Goal: Task Accomplishment & Management: Manage account settings

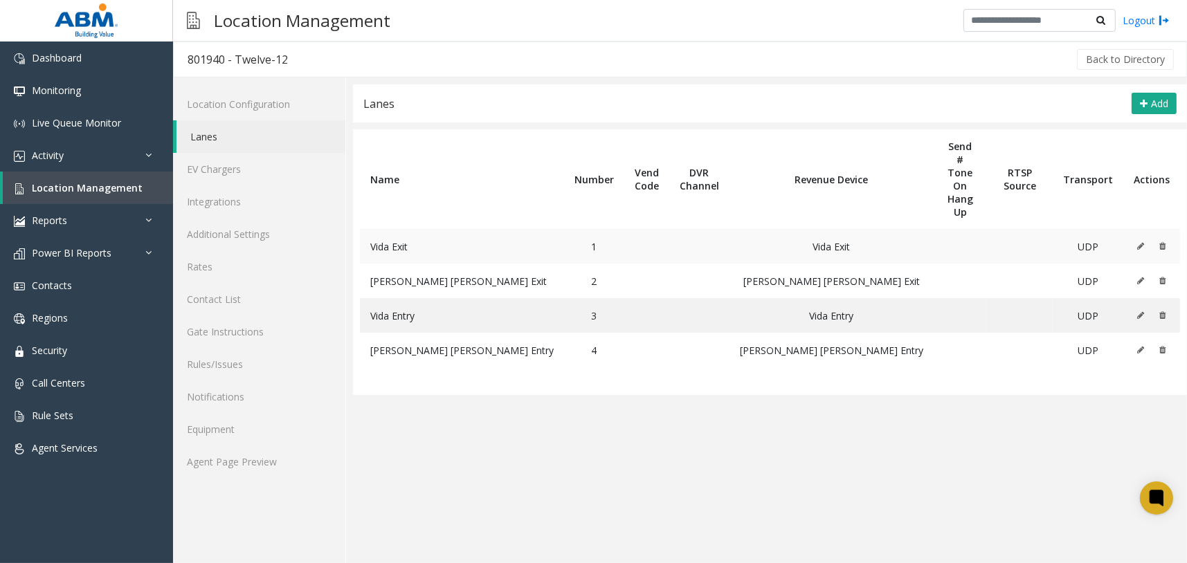
click at [1141, 242] on icon at bounding box center [1140, 246] width 7 height 8
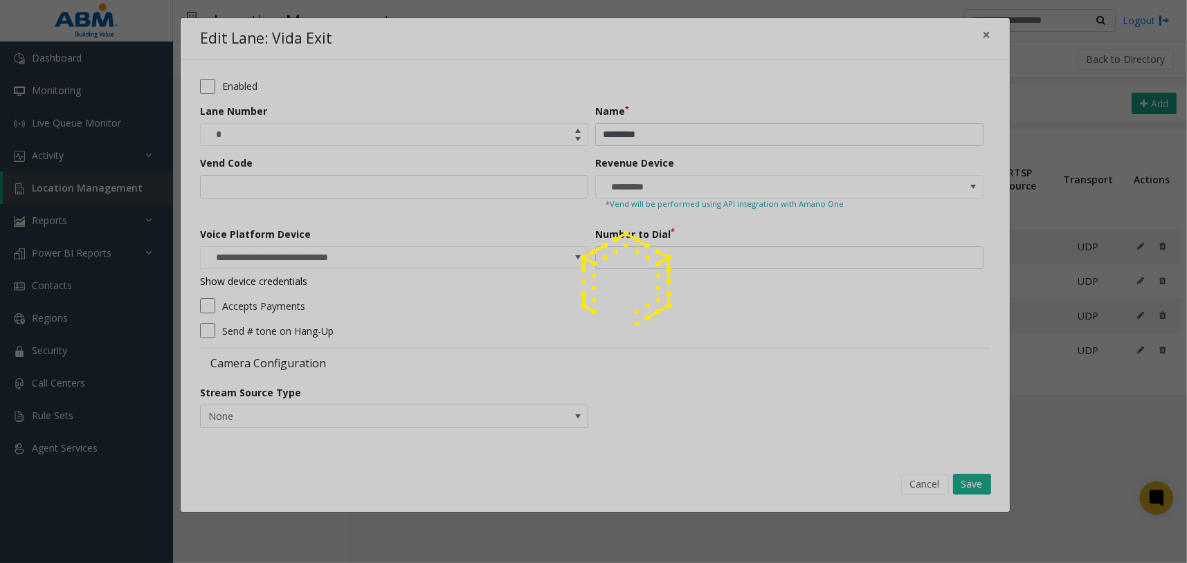
type input "**********"
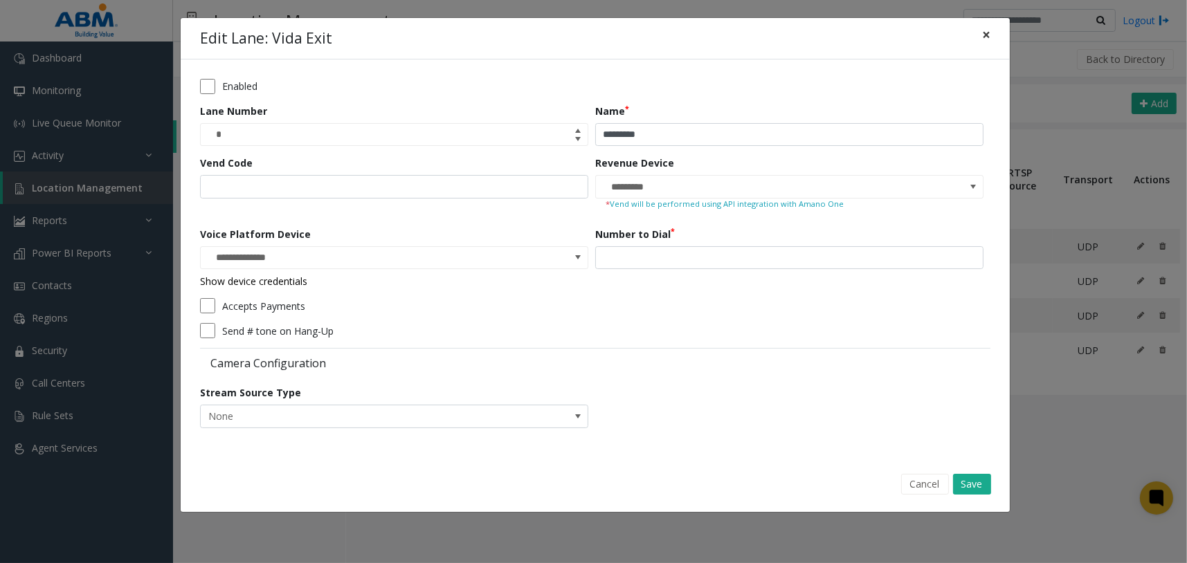
click at [986, 39] on span "×" at bounding box center [986, 34] width 8 height 19
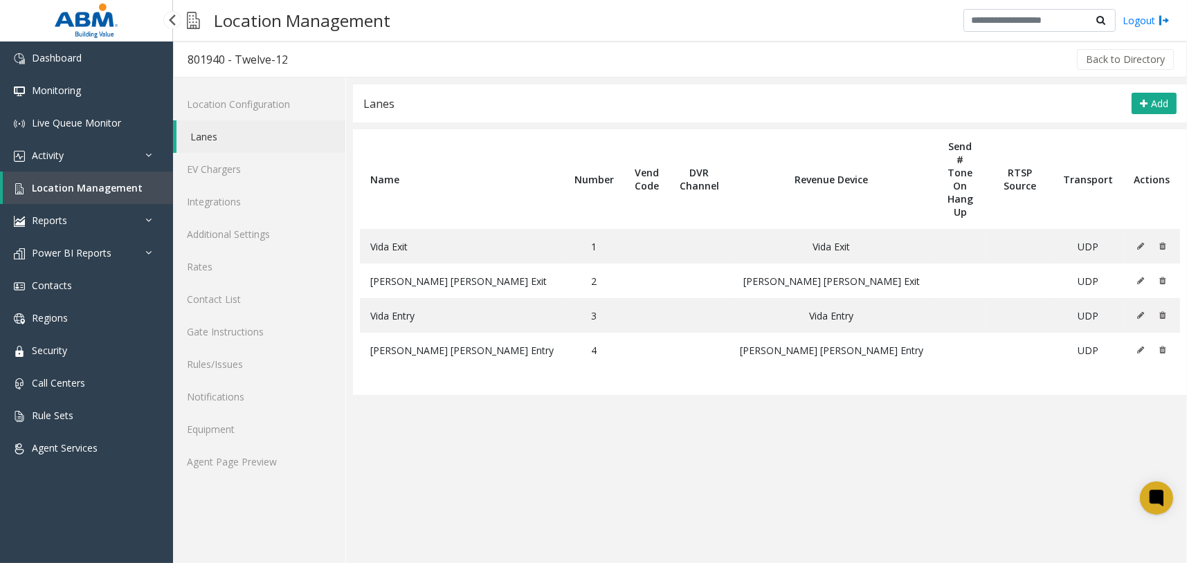
click at [123, 188] on span "Location Management" at bounding box center [87, 187] width 111 height 13
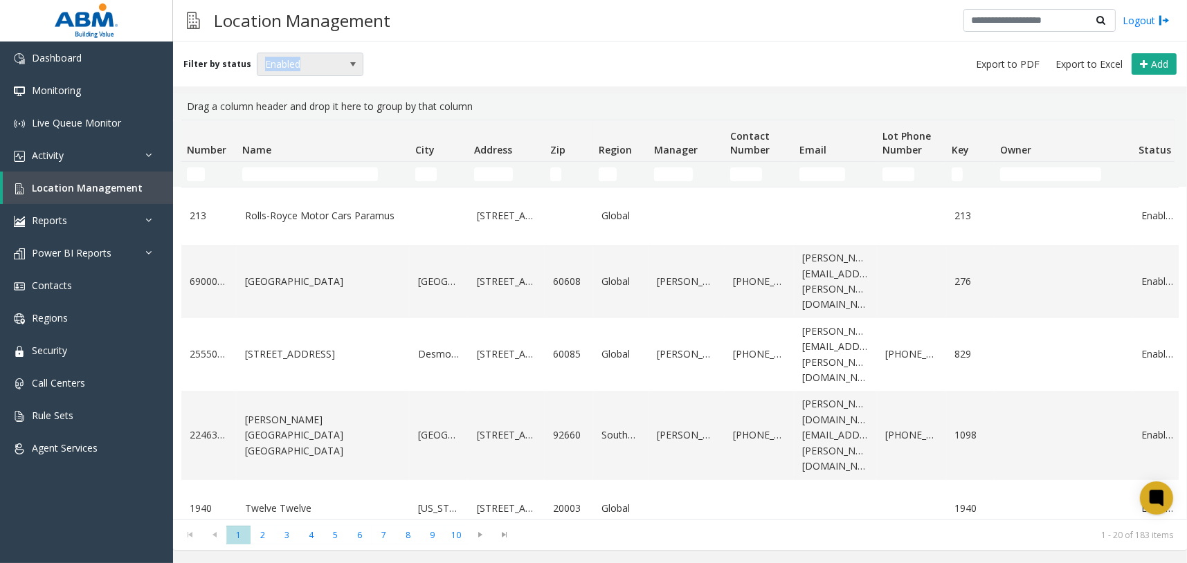
click at [293, 52] on div "Filter by status Enabled Add" at bounding box center [680, 64] width 1014 height 45
click at [302, 67] on span "Enabled" at bounding box center [299, 64] width 84 height 22
click at [272, 89] on li "All" at bounding box center [304, 87] width 102 height 19
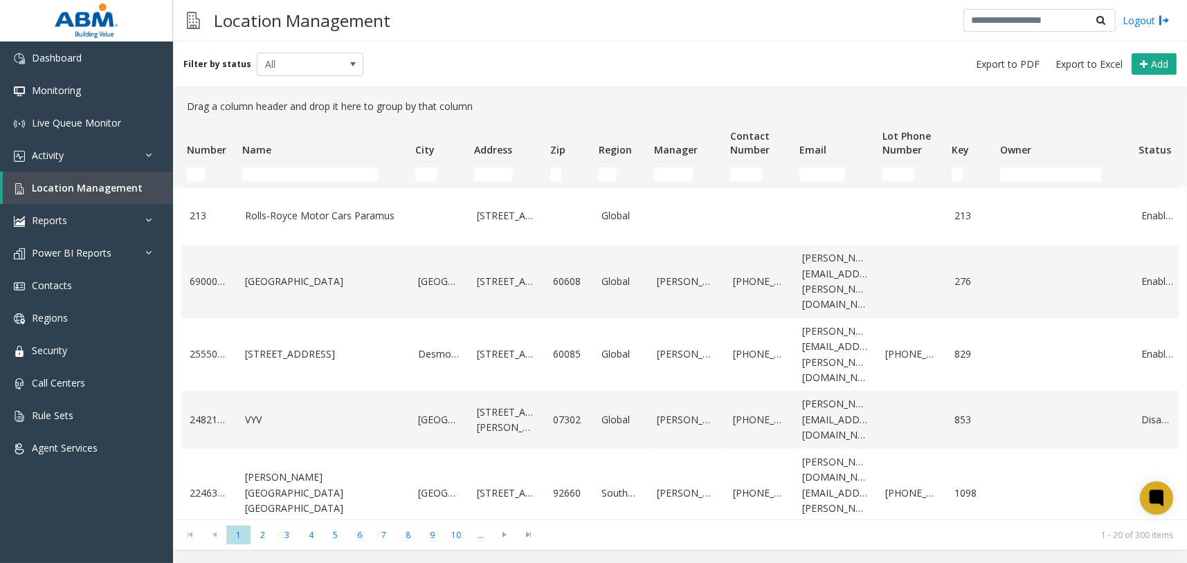
drag, startPoint x: 291, startPoint y: 162, endPoint x: 294, endPoint y: 169, distance: 7.5
click at [294, 169] on td "Name Filter" at bounding box center [323, 174] width 173 height 25
click at [295, 170] on input "Name Filter" at bounding box center [310, 174] width 136 height 14
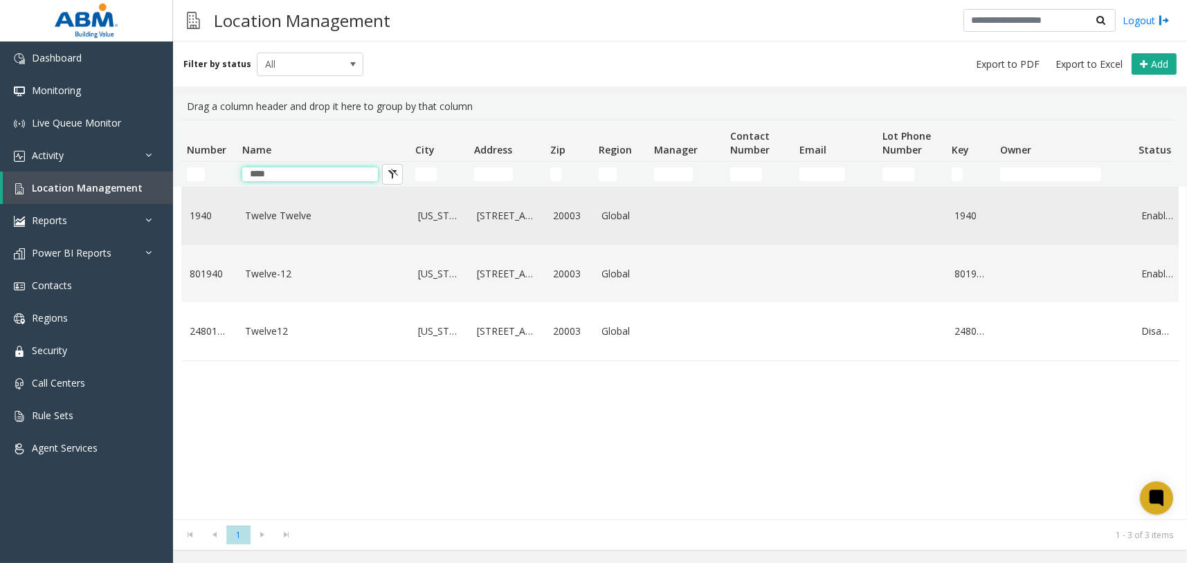
type input "****"
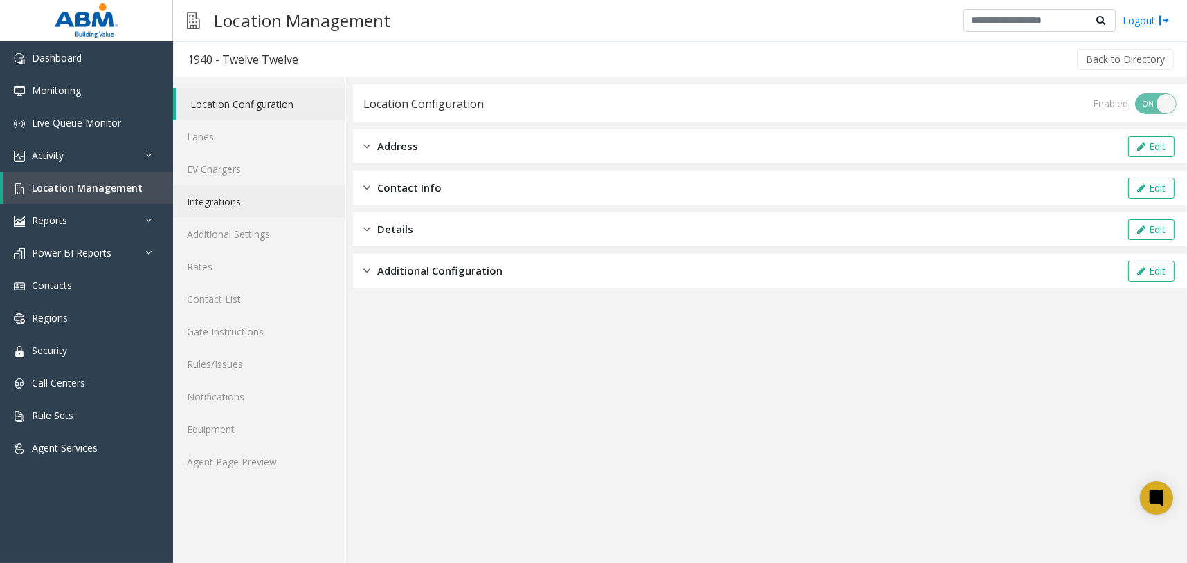
click at [236, 201] on link "Integrations" at bounding box center [259, 201] width 172 height 33
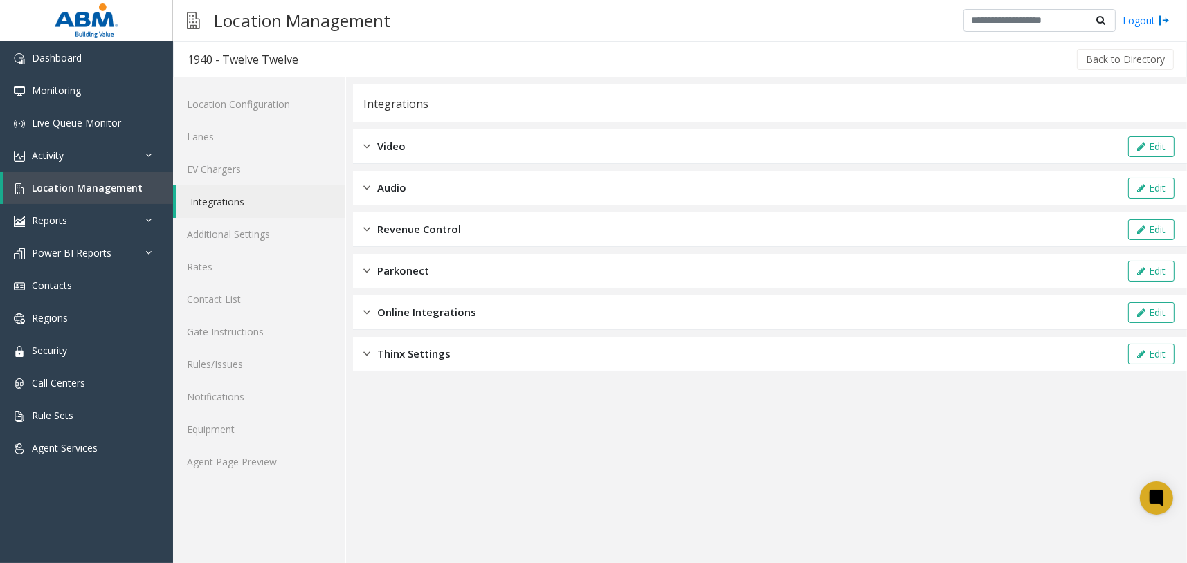
click at [444, 236] on span "Revenue Control" at bounding box center [419, 229] width 84 height 16
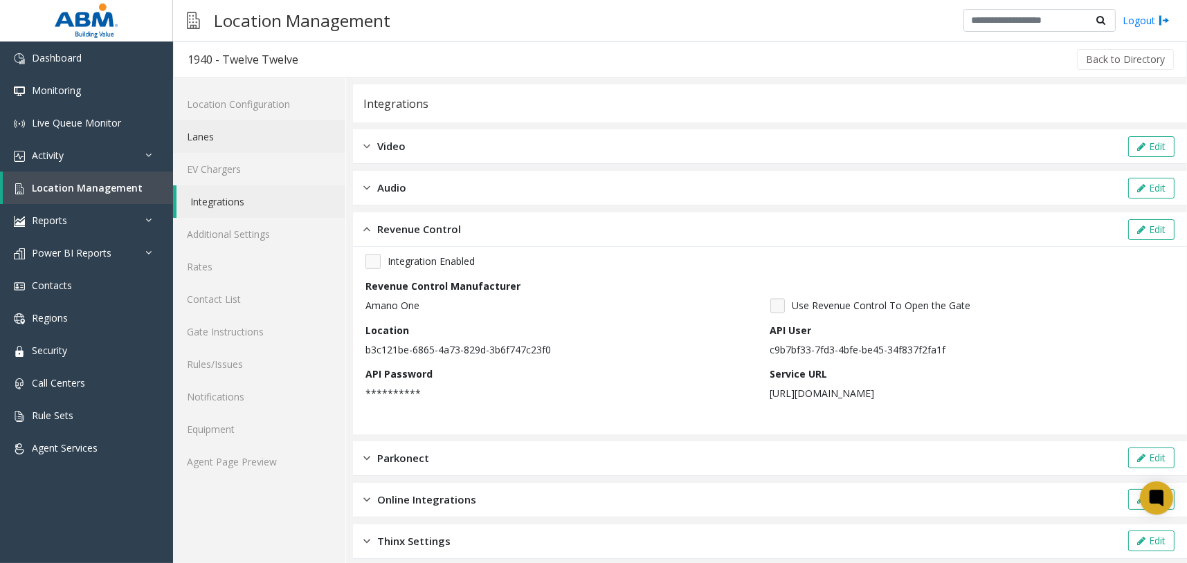
click at [238, 135] on link "Lanes" at bounding box center [259, 136] width 172 height 33
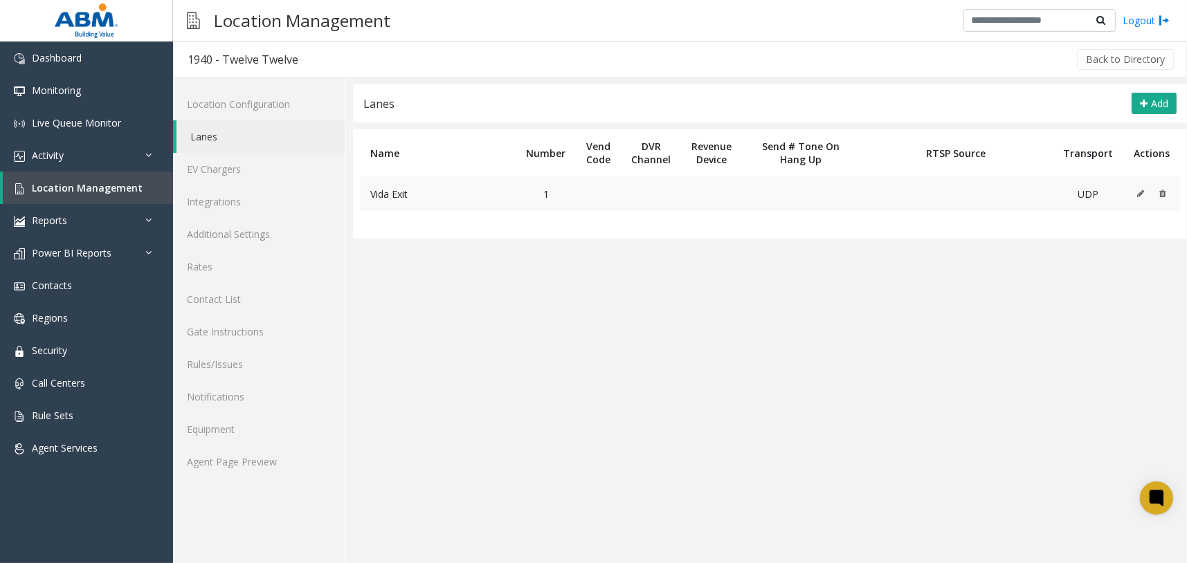
click at [1140, 193] on icon at bounding box center [1140, 194] width 7 height 8
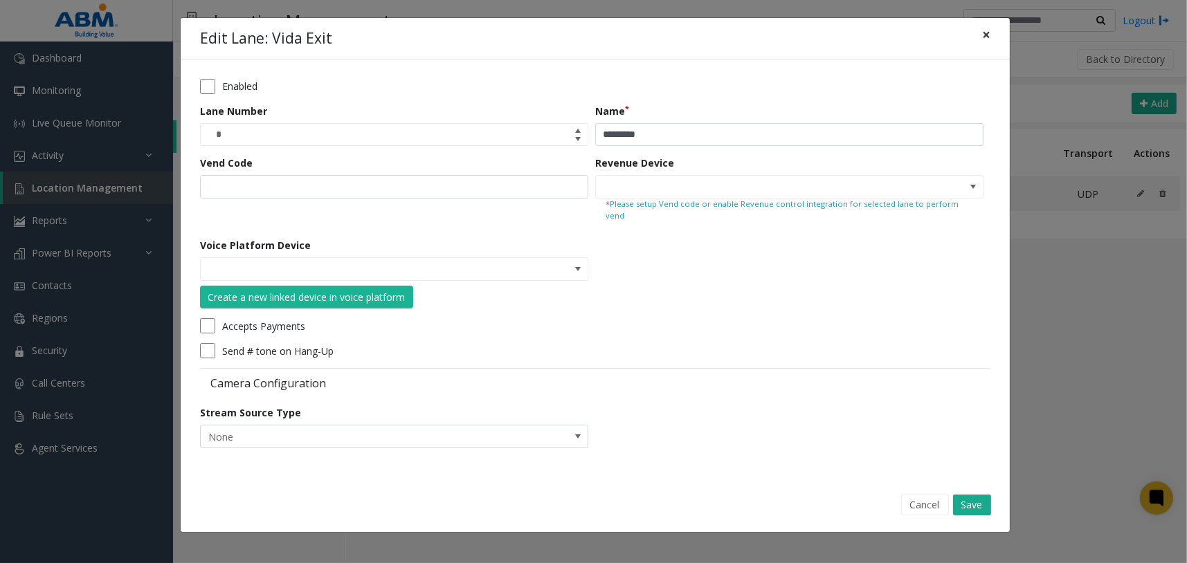
click at [986, 35] on span "×" at bounding box center [986, 34] width 8 height 19
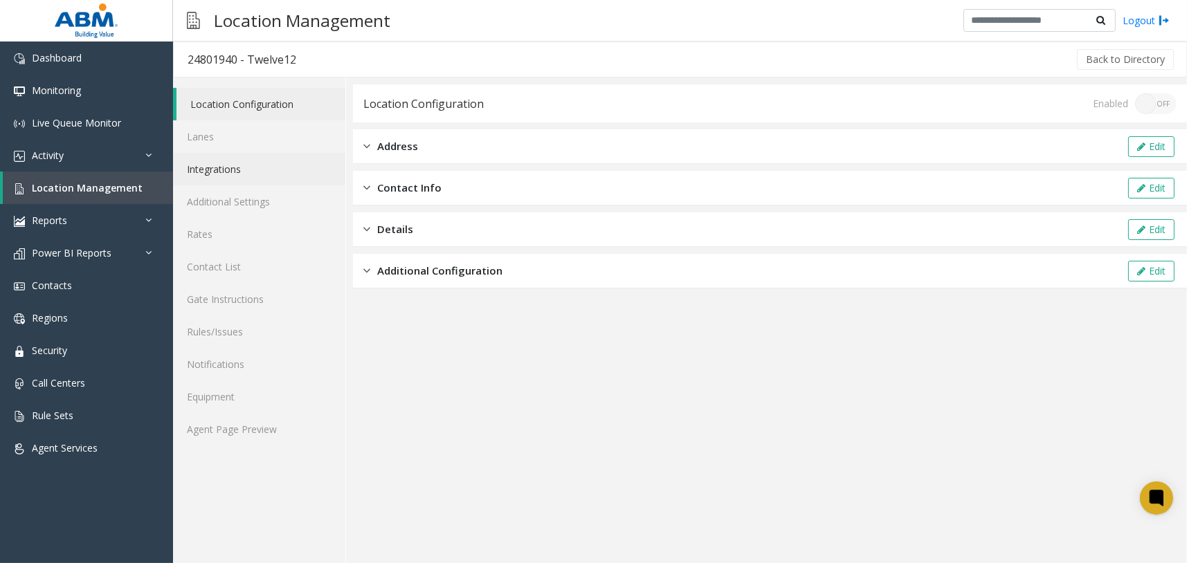
click at [267, 175] on link "Integrations" at bounding box center [259, 169] width 172 height 33
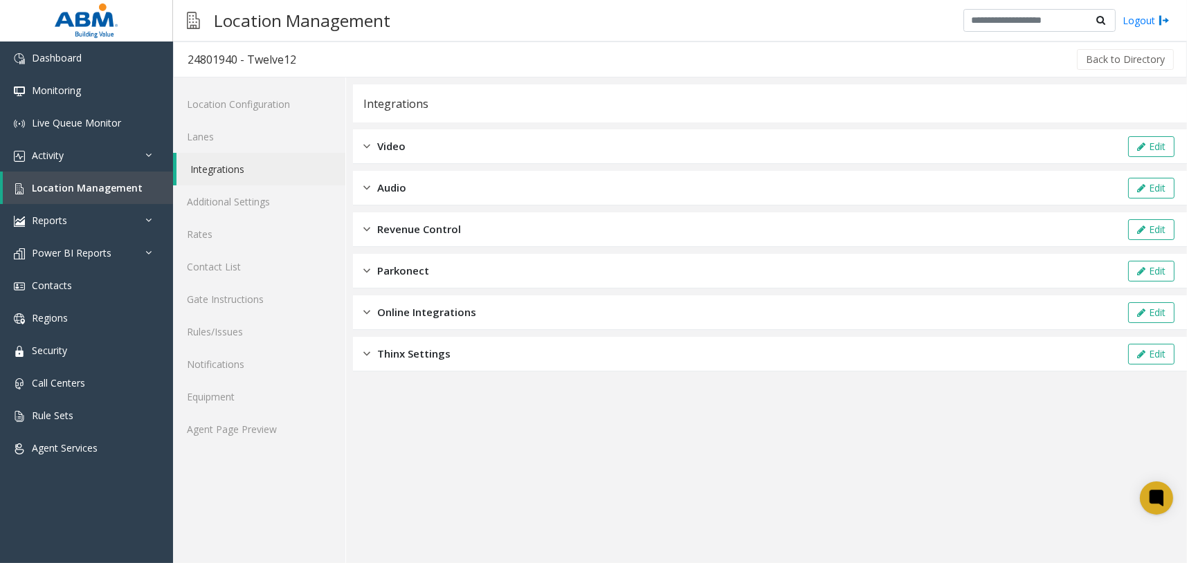
click at [440, 225] on span "Revenue Control" at bounding box center [419, 229] width 84 height 16
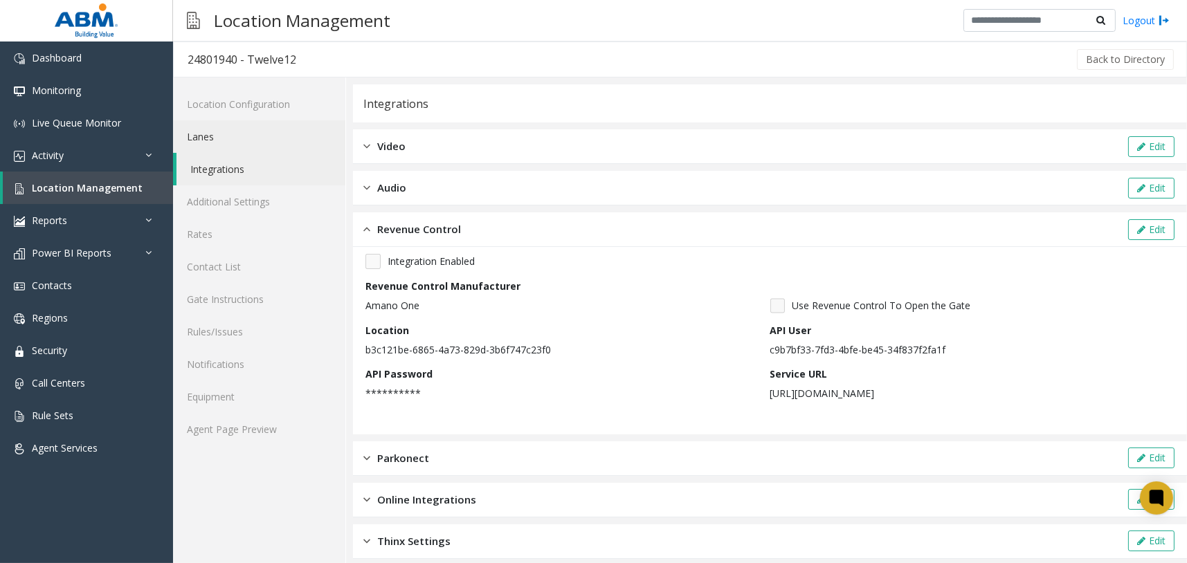
click at [274, 128] on link "Lanes" at bounding box center [259, 136] width 172 height 33
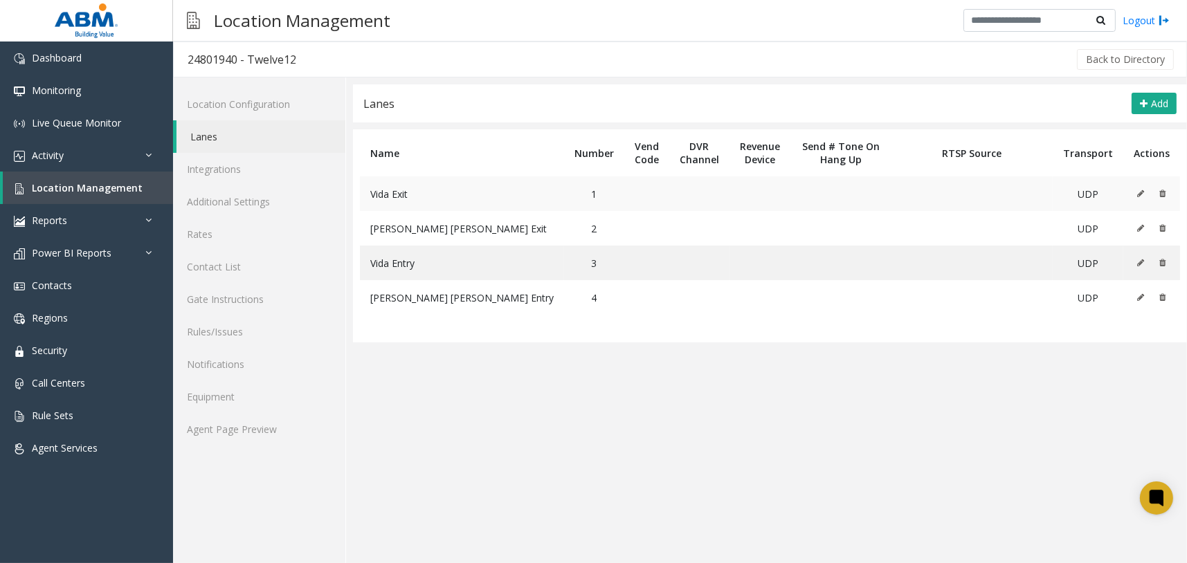
click at [1139, 190] on icon at bounding box center [1140, 194] width 7 height 8
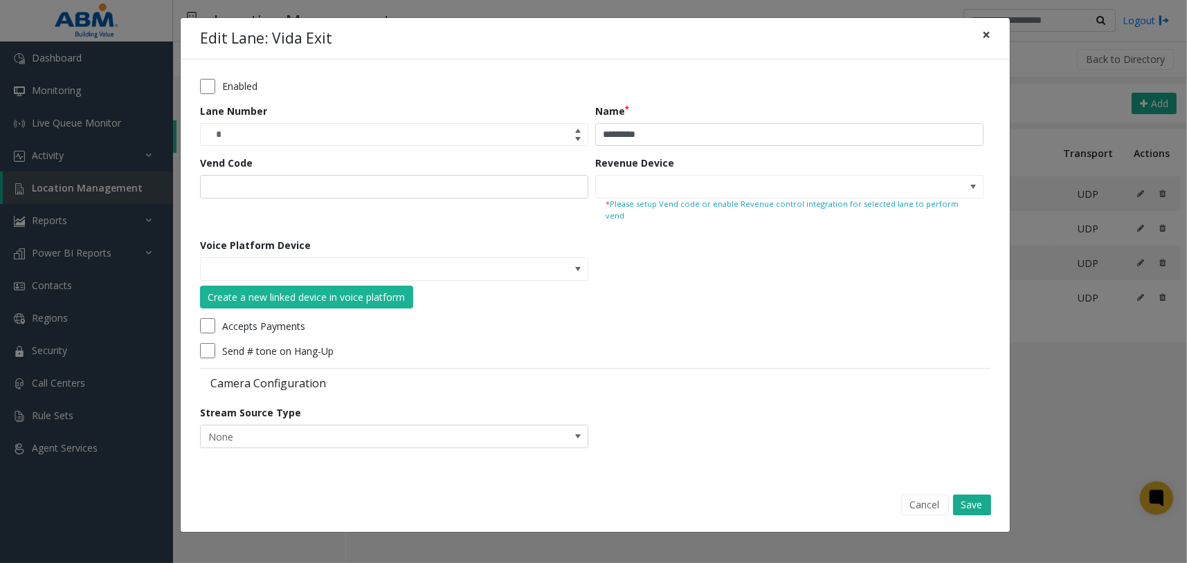
click at [983, 30] on span "×" at bounding box center [986, 34] width 8 height 19
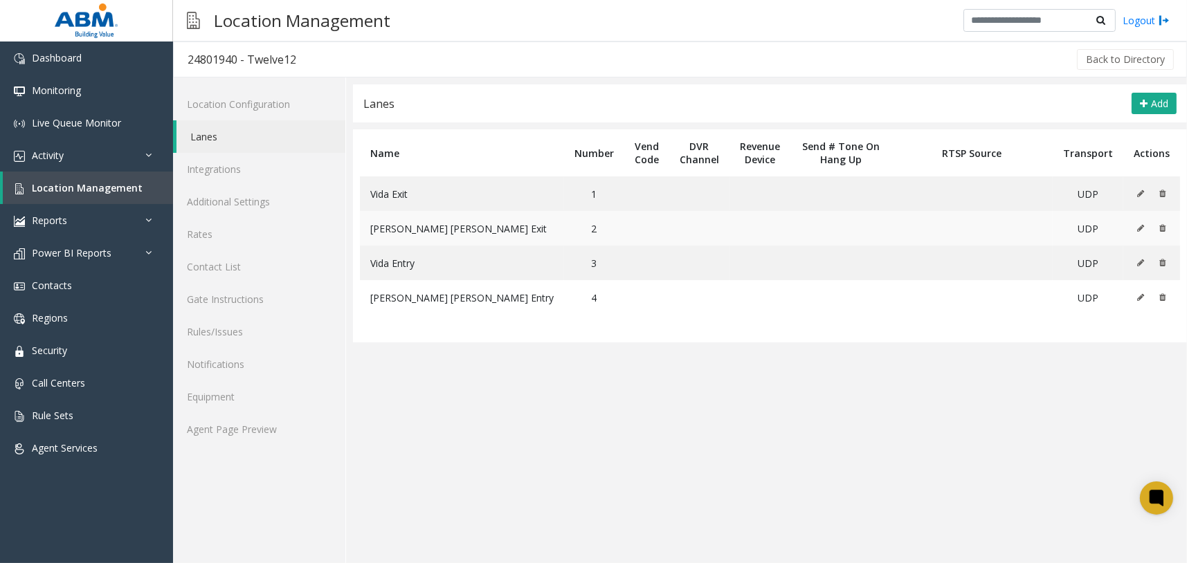
click at [1142, 226] on icon at bounding box center [1140, 228] width 7 height 8
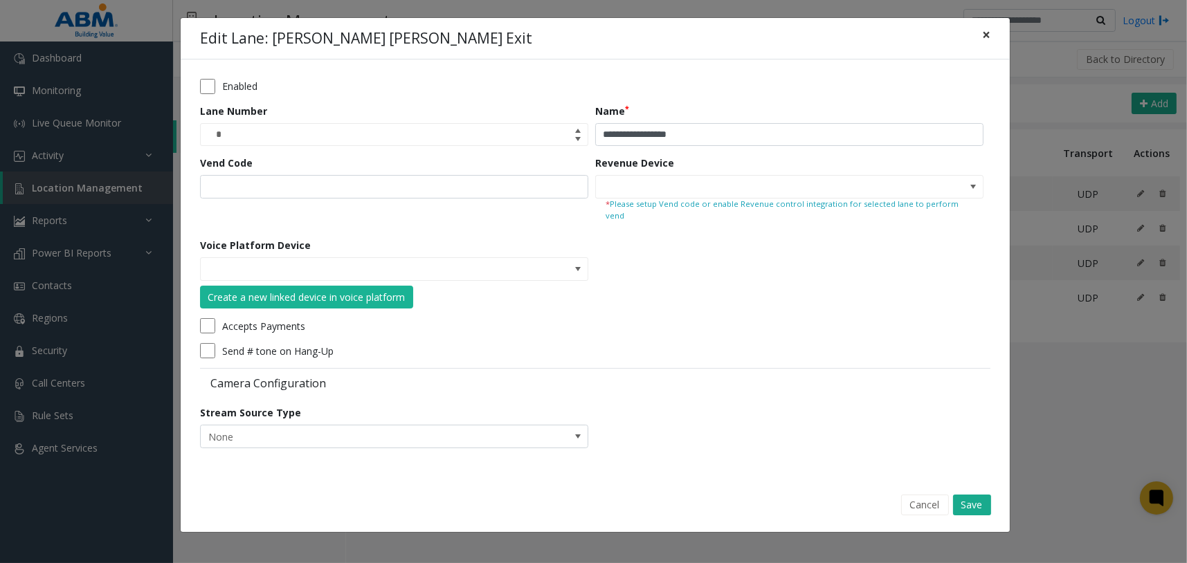
click at [988, 37] on span "×" at bounding box center [986, 34] width 8 height 19
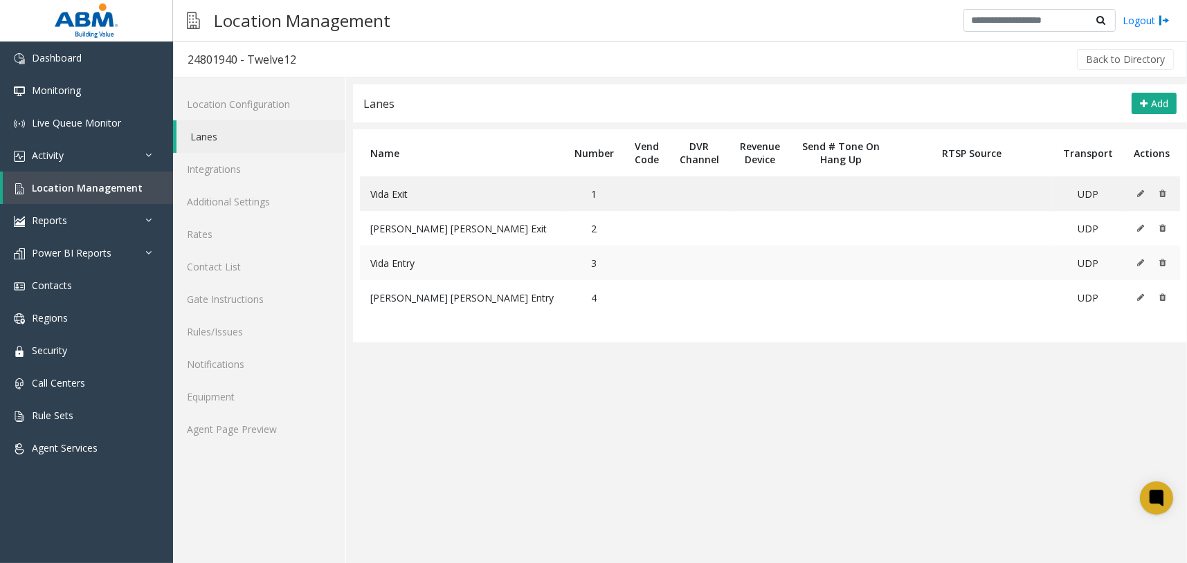
click at [1142, 263] on icon at bounding box center [1140, 263] width 7 height 8
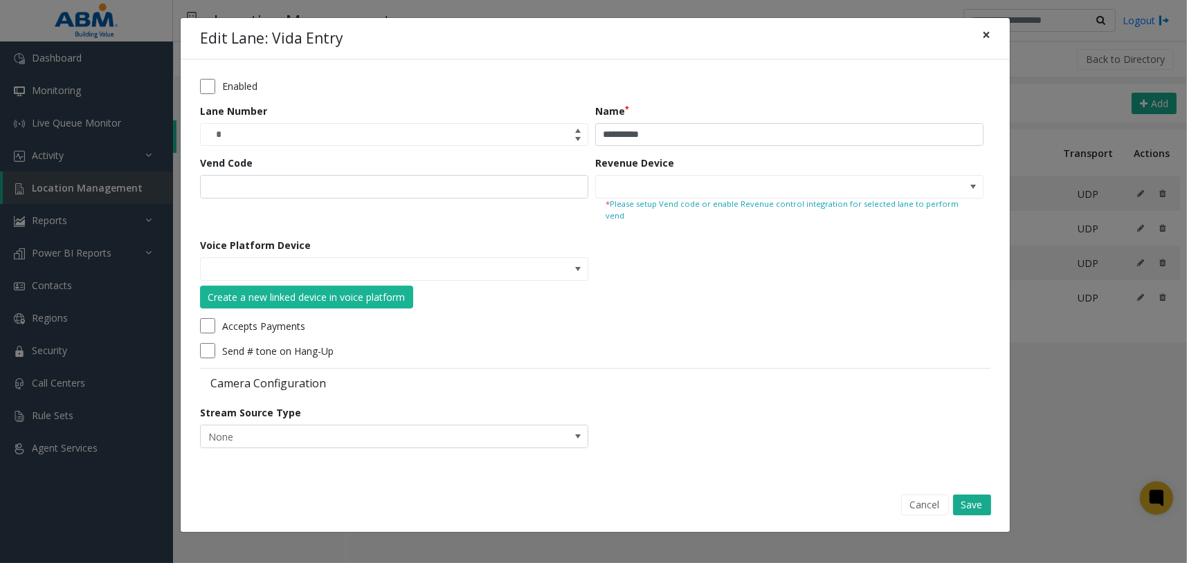
click at [992, 42] on button "×" at bounding box center [986, 35] width 28 height 34
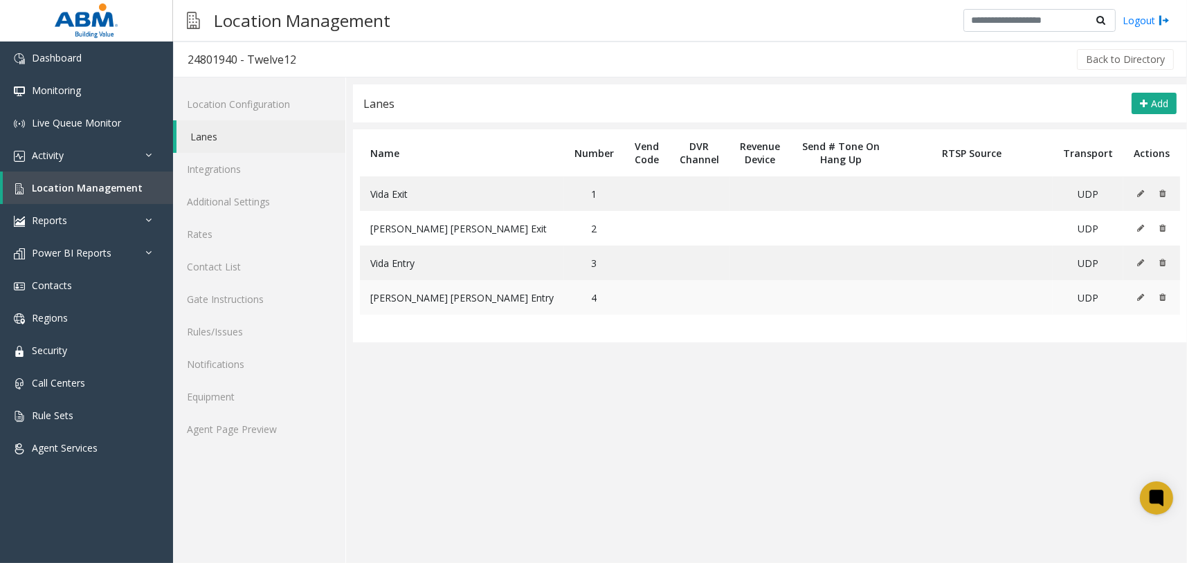
click at [1142, 298] on icon at bounding box center [1140, 297] width 7 height 8
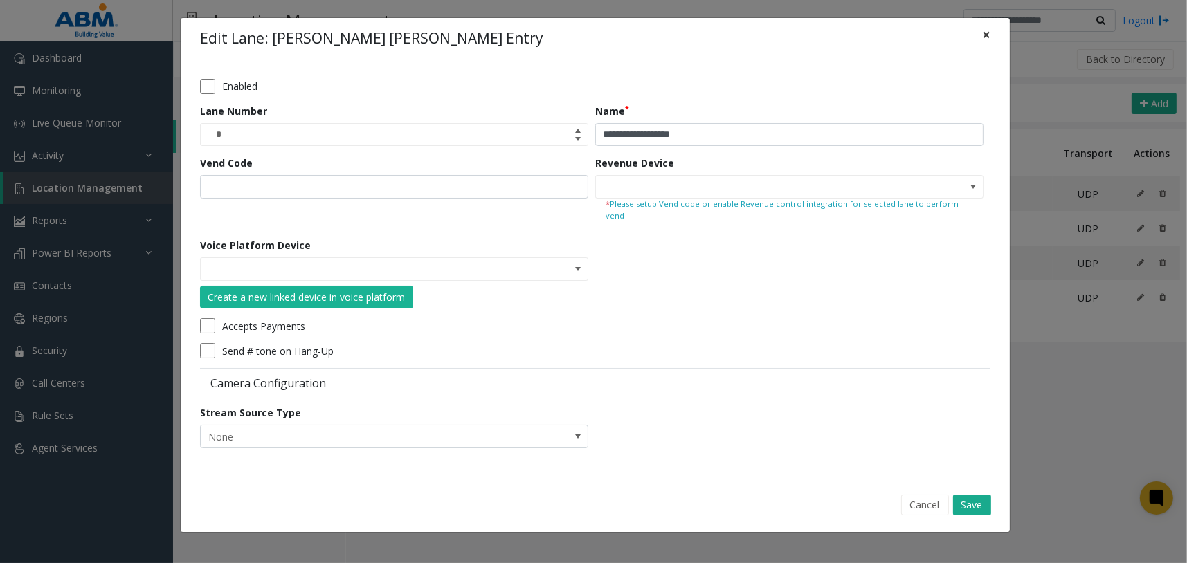
click at [977, 36] on button "×" at bounding box center [986, 35] width 28 height 34
